Goal: Task Accomplishment & Management: Complete application form

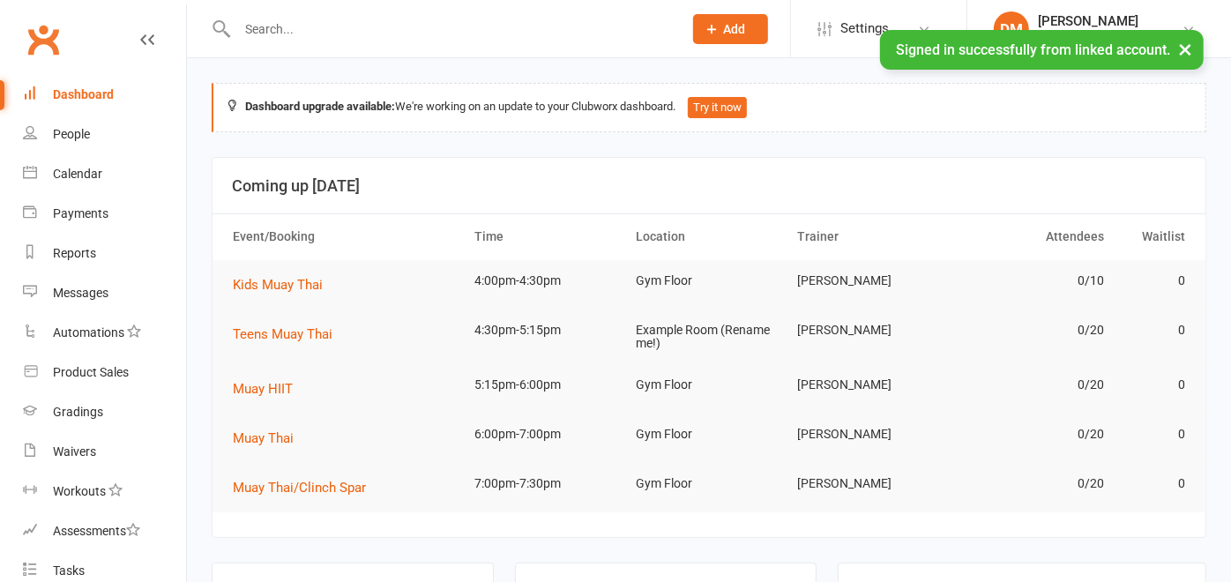
click at [730, 29] on span "Add" at bounding box center [735, 29] width 22 height 14
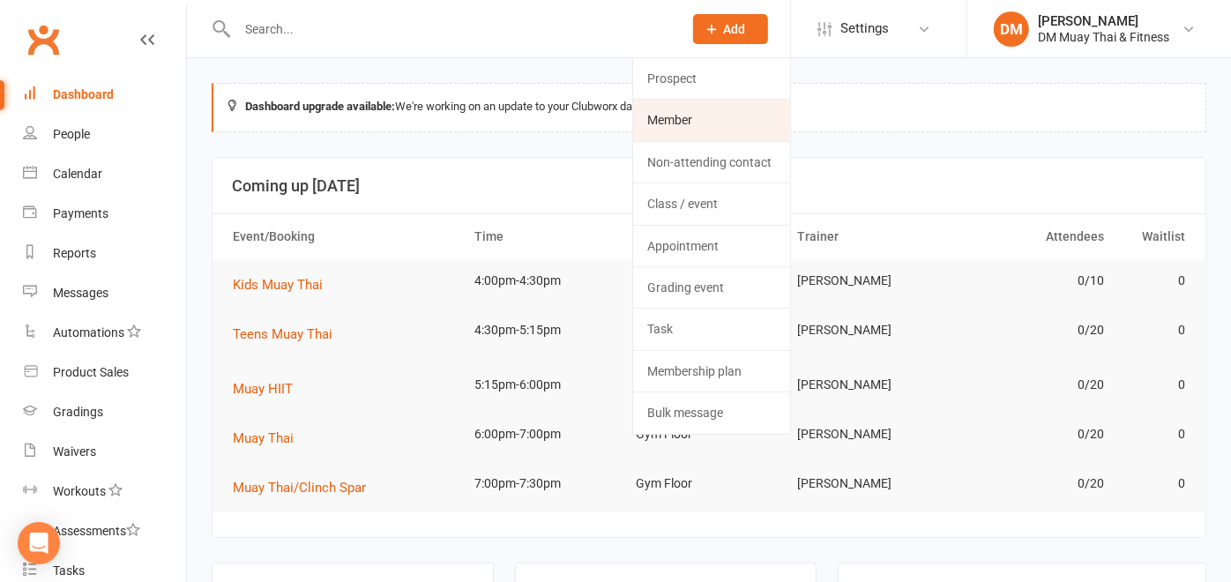
click at [709, 111] on link "Member" at bounding box center [711, 120] width 157 height 41
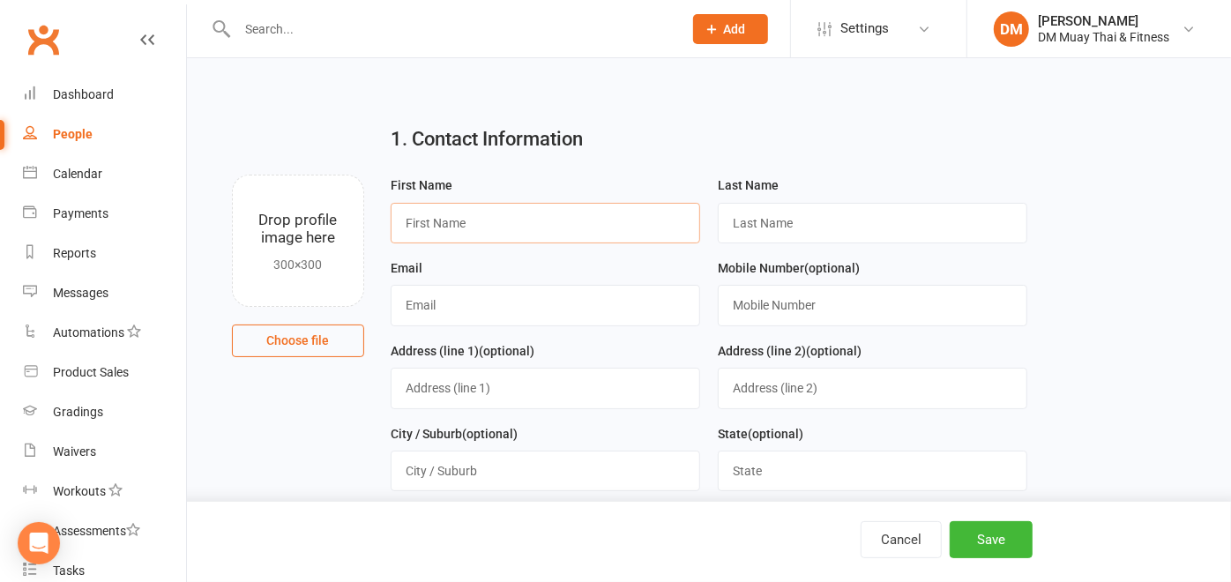
click at [519, 213] on input "text" at bounding box center [546, 223] width 310 height 41
type input "Sam"
drag, startPoint x: 773, startPoint y: 214, endPoint x: 758, endPoint y: 196, distance: 23.3
click at [773, 214] on input "text" at bounding box center [873, 223] width 310 height 41
type input "Clarke"
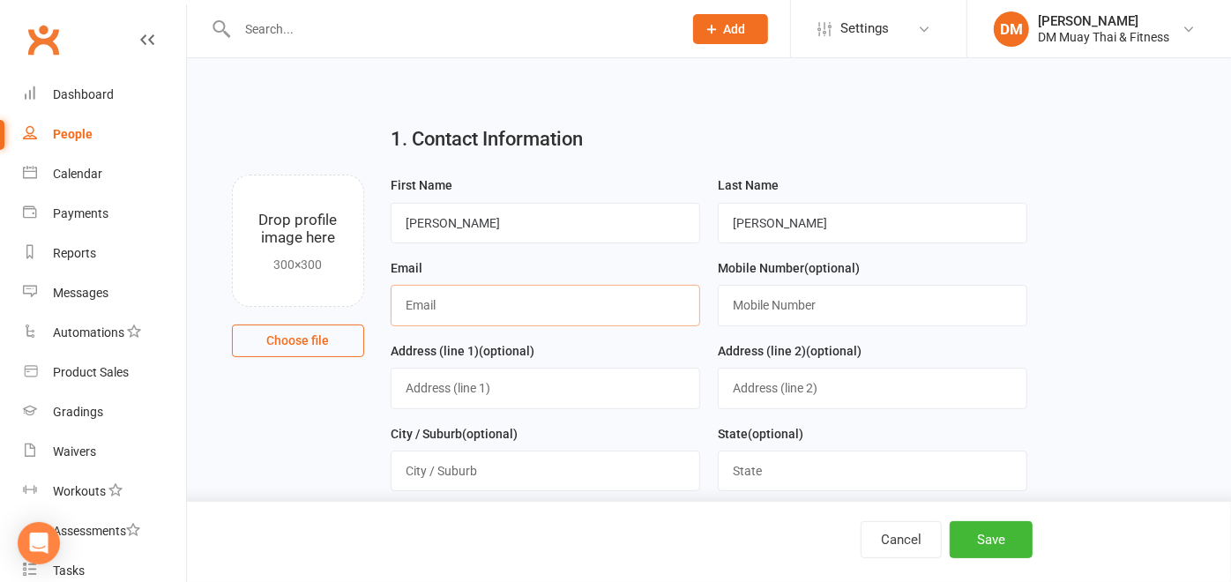
click at [430, 308] on input "text" at bounding box center [546, 305] width 310 height 41
type input "samjackclarke1@gmail.com"
click at [995, 547] on button "Save" at bounding box center [991, 539] width 83 height 37
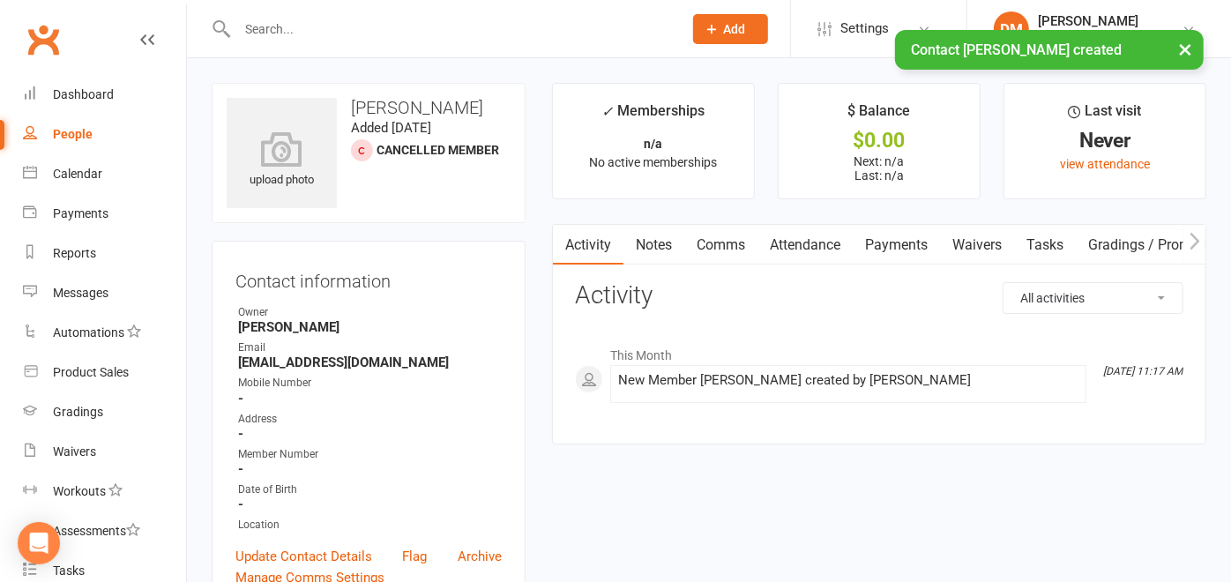
click at [955, 233] on link "Waivers" at bounding box center [977, 245] width 74 height 41
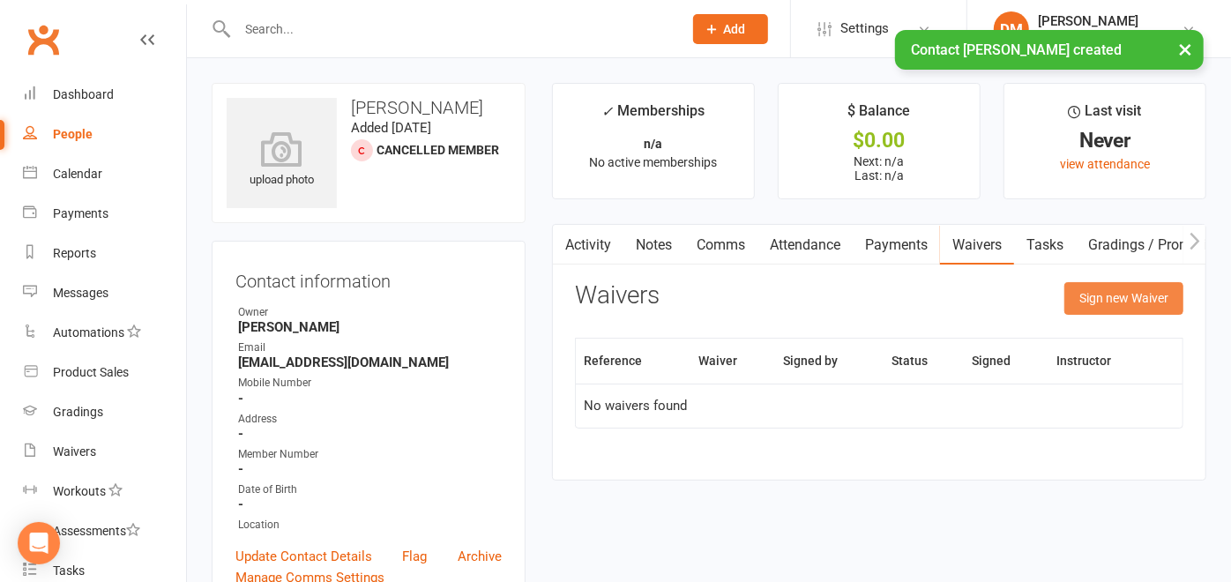
click at [1113, 290] on button "Sign new Waiver" at bounding box center [1123, 298] width 119 height 32
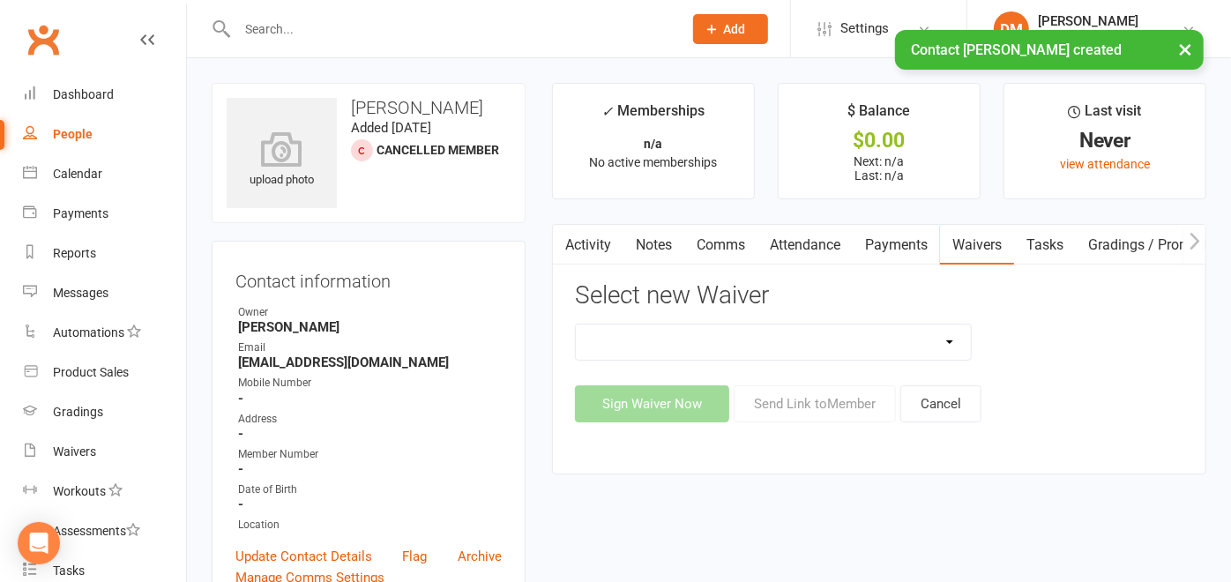
click at [954, 337] on select "10 Class Pass 10 Class Pass (1) 2 class weekly fortnightly payments no contract…" at bounding box center [773, 342] width 395 height 35
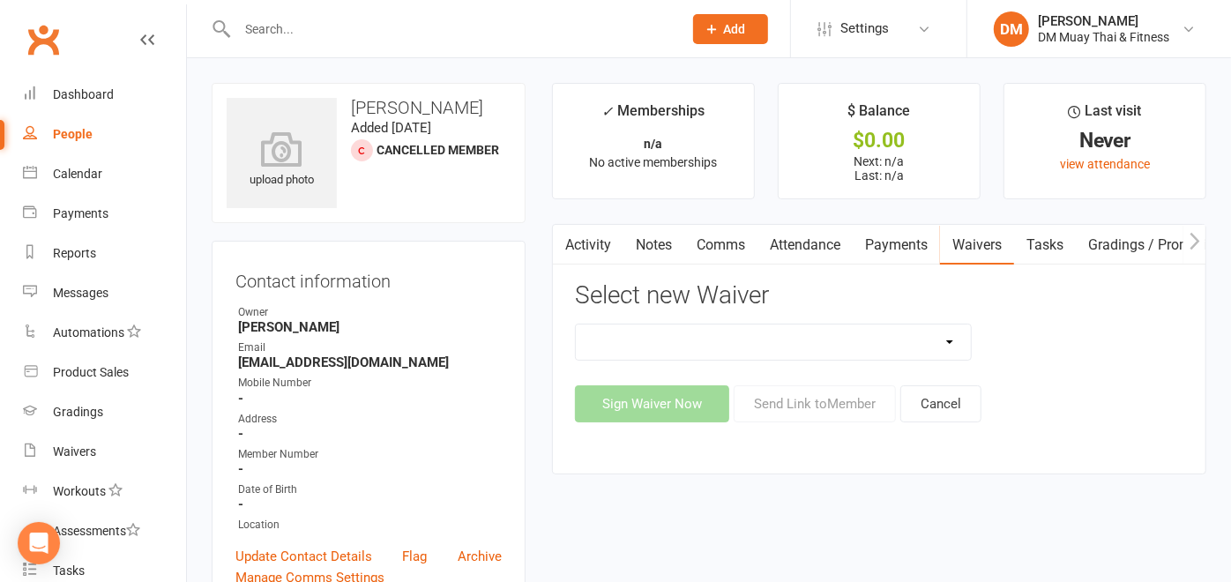
select select "12213"
click at [576, 325] on select "10 Class Pass 10 Class Pass (1) 2 class weekly fortnightly payments no contract…" at bounding box center [773, 342] width 395 height 35
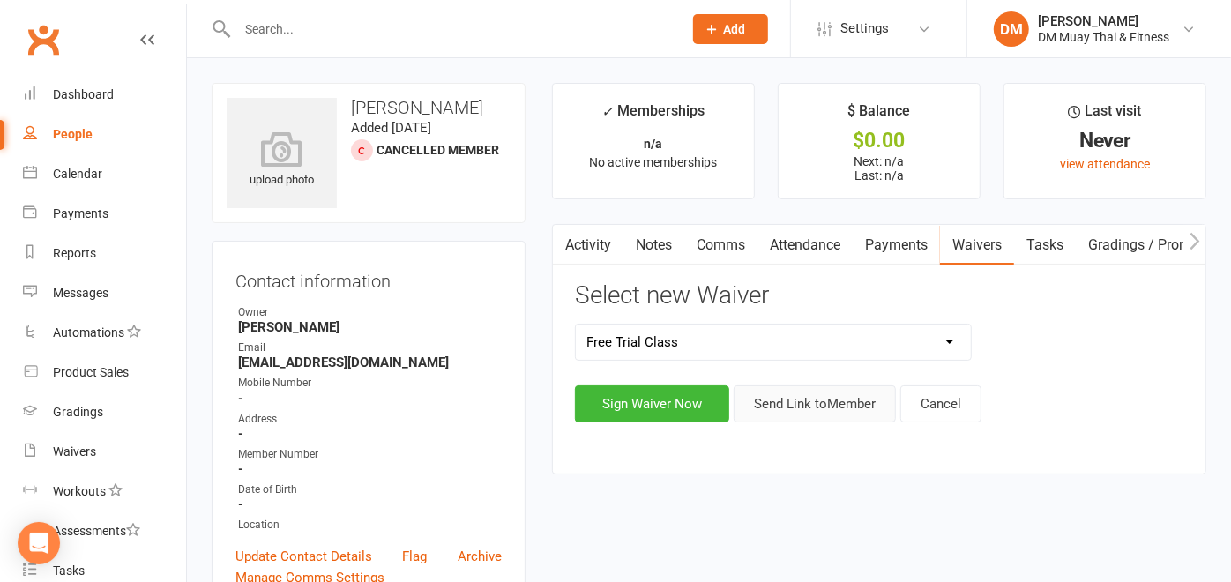
click at [821, 413] on button "Send Link to Member" at bounding box center [815, 403] width 162 height 37
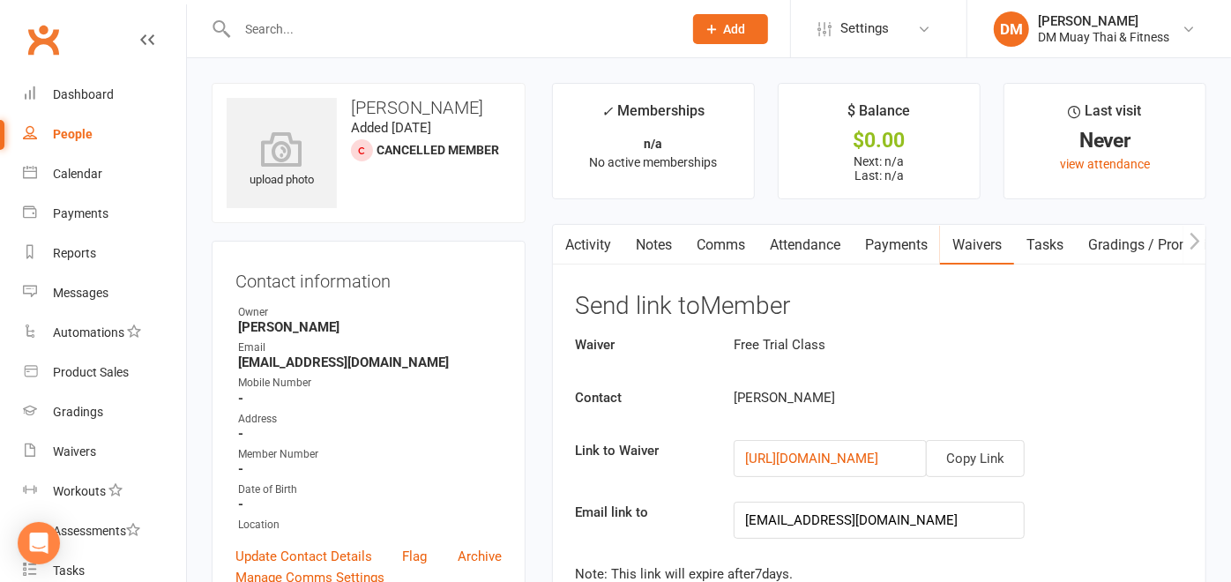
scroll to position [196, 0]
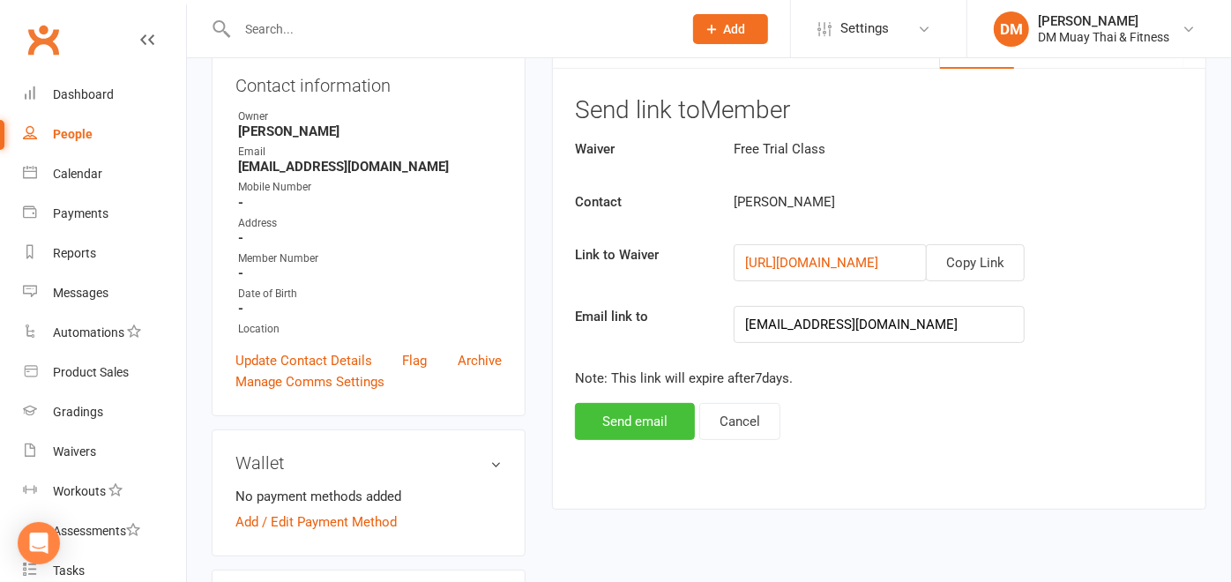
click at [653, 410] on button "Send email" at bounding box center [635, 421] width 120 height 37
